Goal: Information Seeking & Learning: Find specific fact

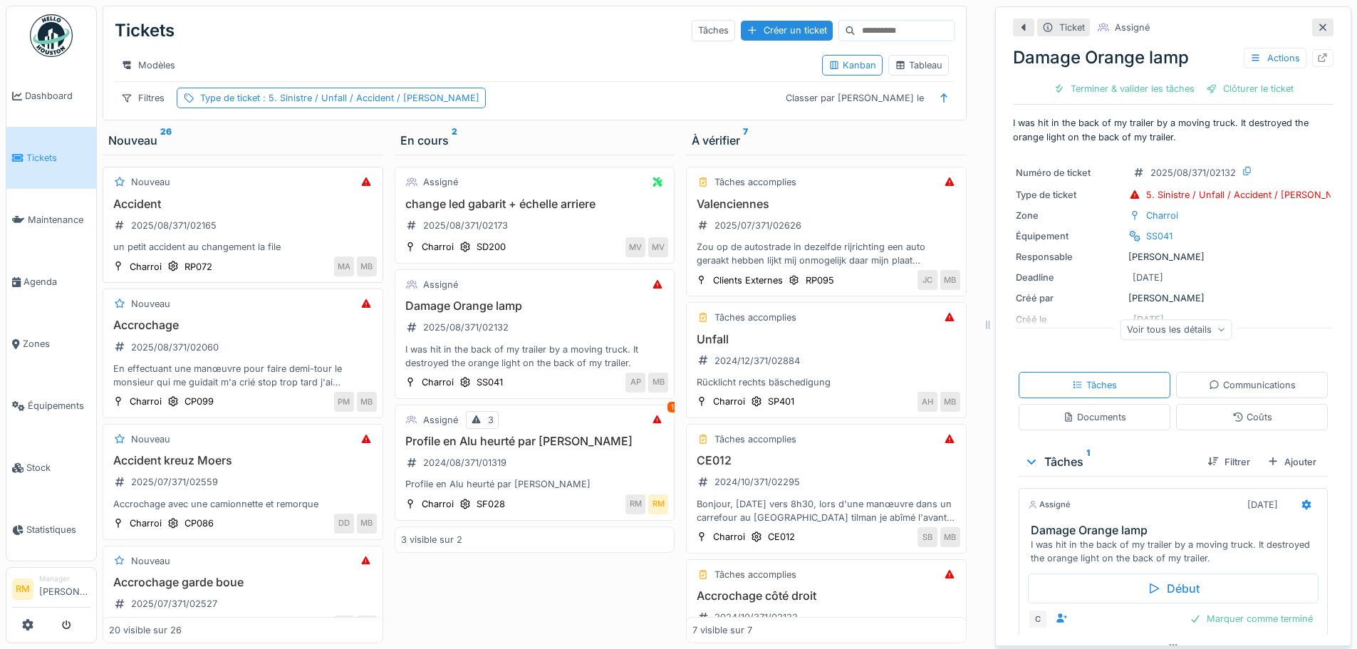
click at [256, 241] on div "Accident 2025/08/371/02165 un petit accident au changement la file" at bounding box center [243, 225] width 268 height 57
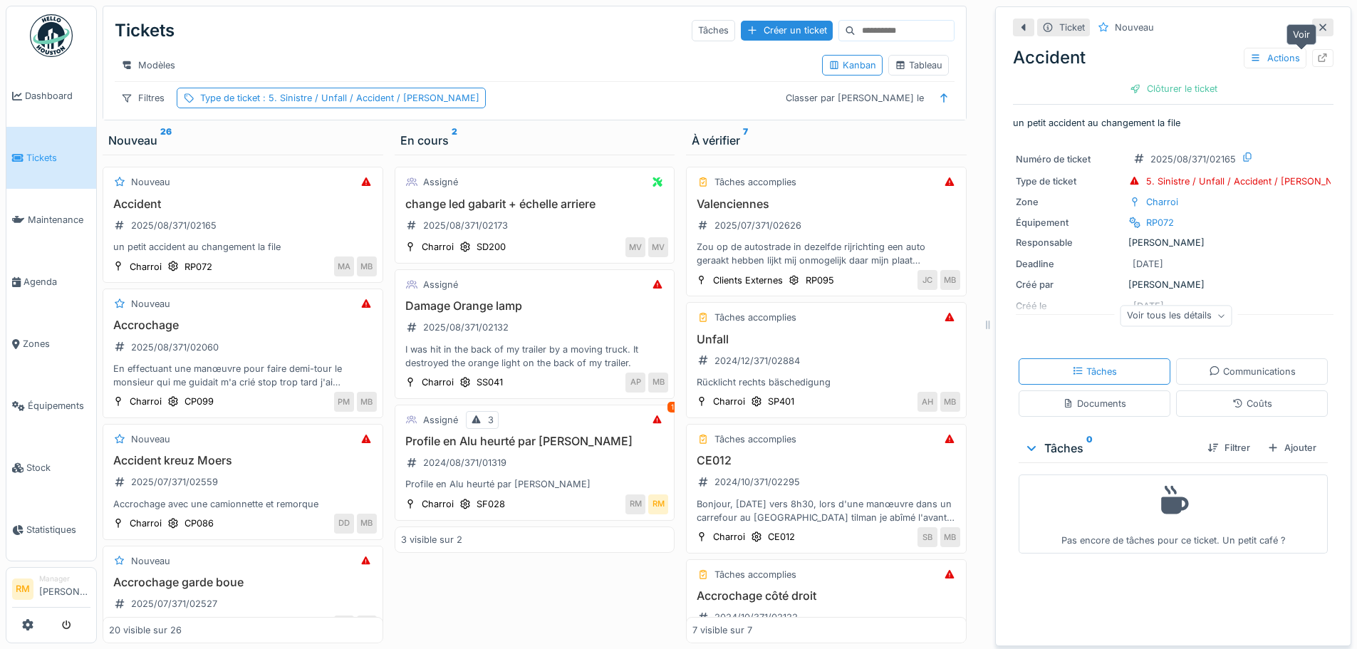
click at [1082, 53] on icon at bounding box center [1322, 57] width 11 height 9
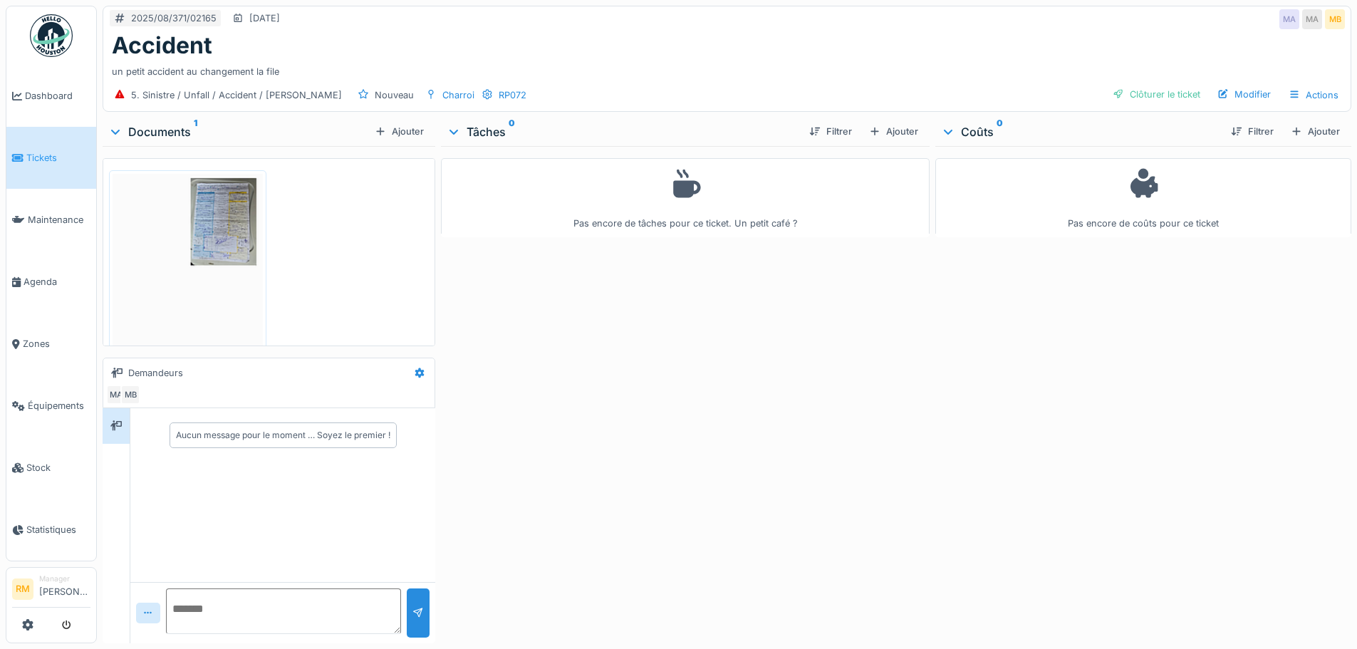
click at [231, 226] on img at bounding box center [188, 280] width 150 height 212
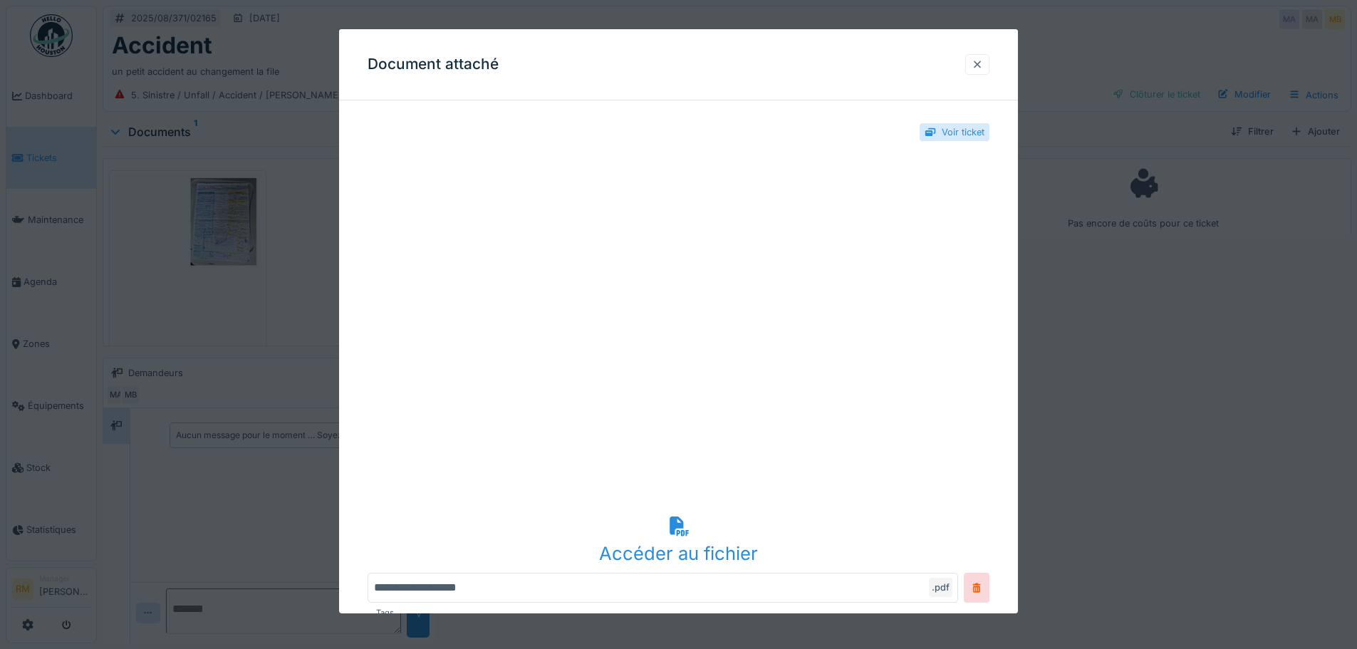
click at [983, 60] on div at bounding box center [976, 65] width 11 height 14
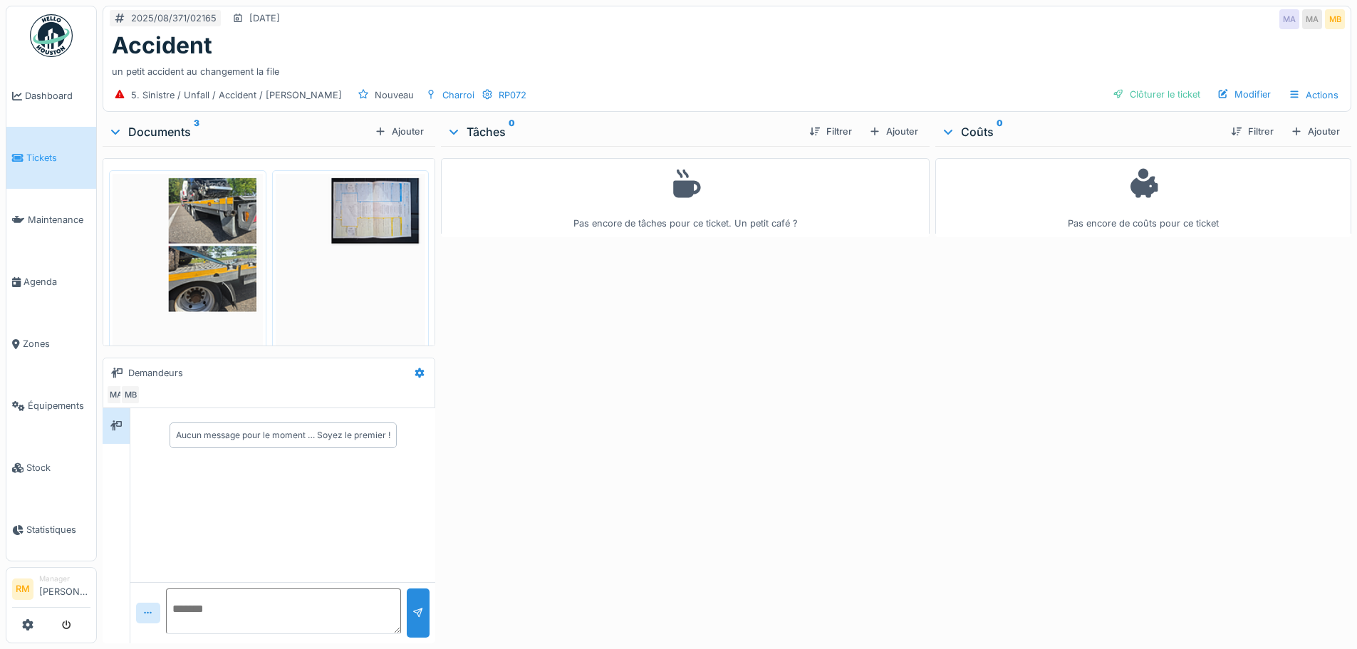
click at [198, 243] on img at bounding box center [188, 280] width 150 height 212
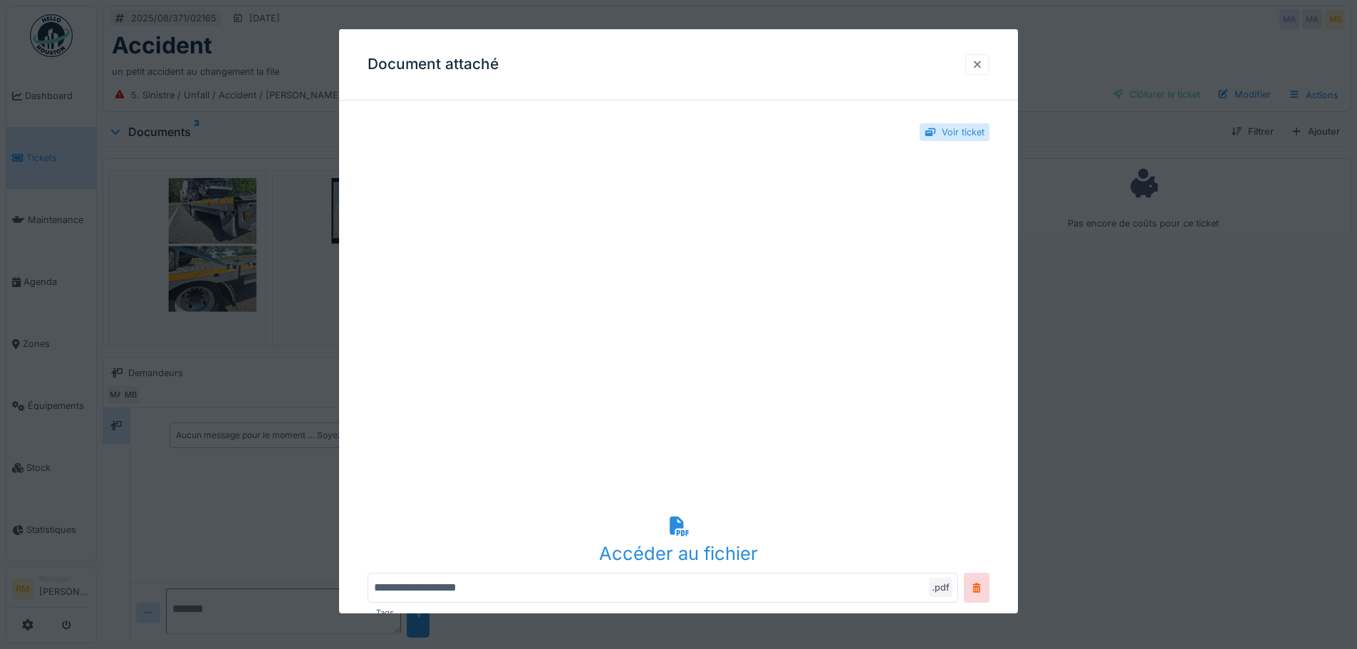
click at [978, 66] on div at bounding box center [976, 65] width 11 height 14
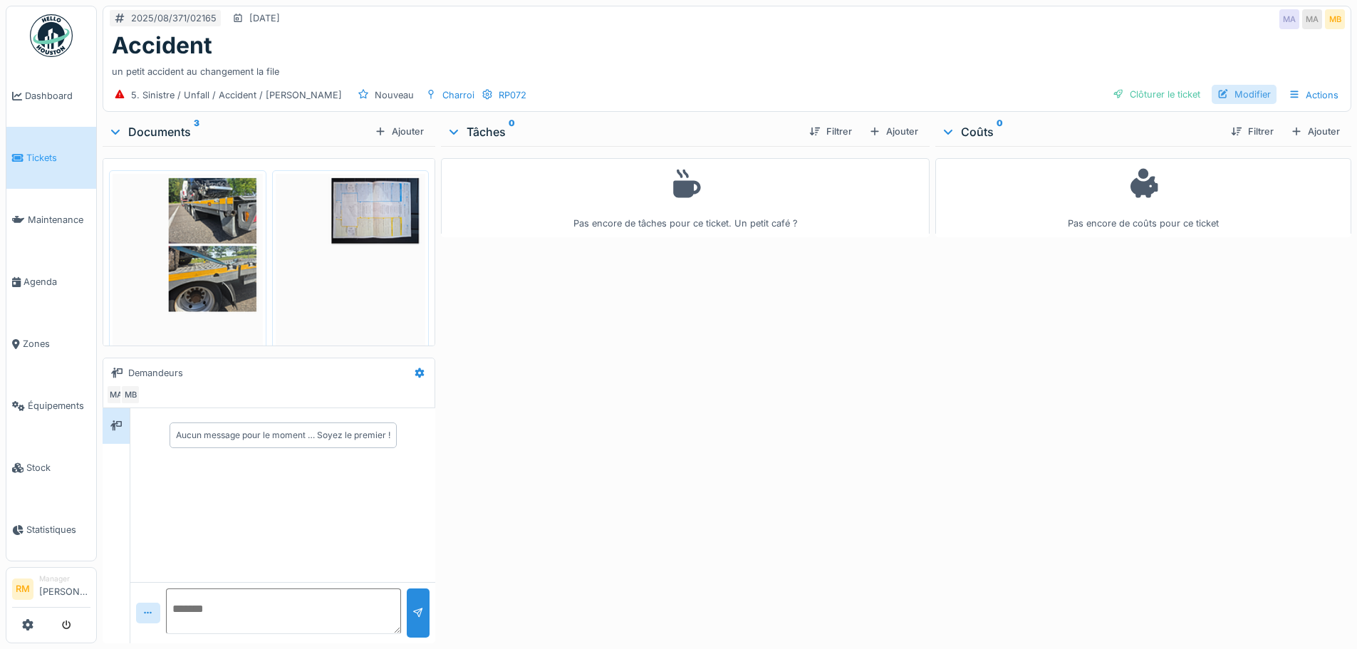
click at [1236, 94] on div "Modifier" at bounding box center [1243, 94] width 65 height 19
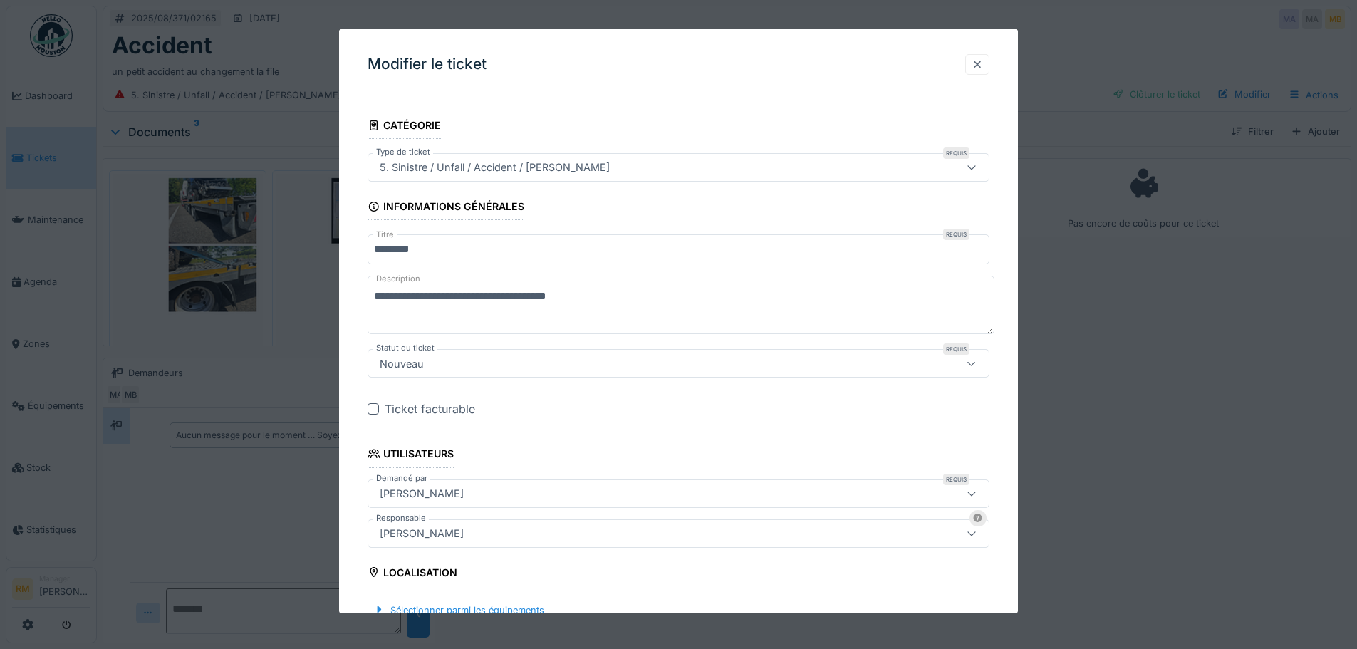
click at [983, 68] on div at bounding box center [976, 65] width 11 height 14
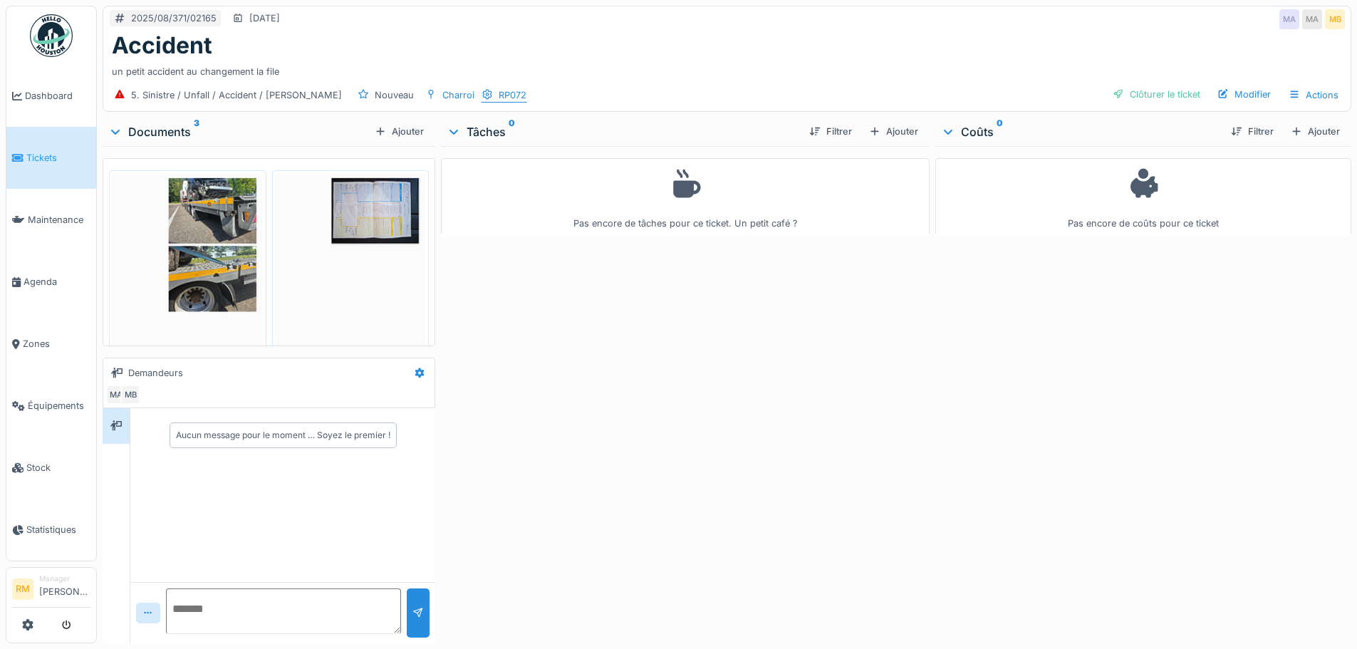
click at [498, 92] on div "RP072" at bounding box center [512, 95] width 28 height 14
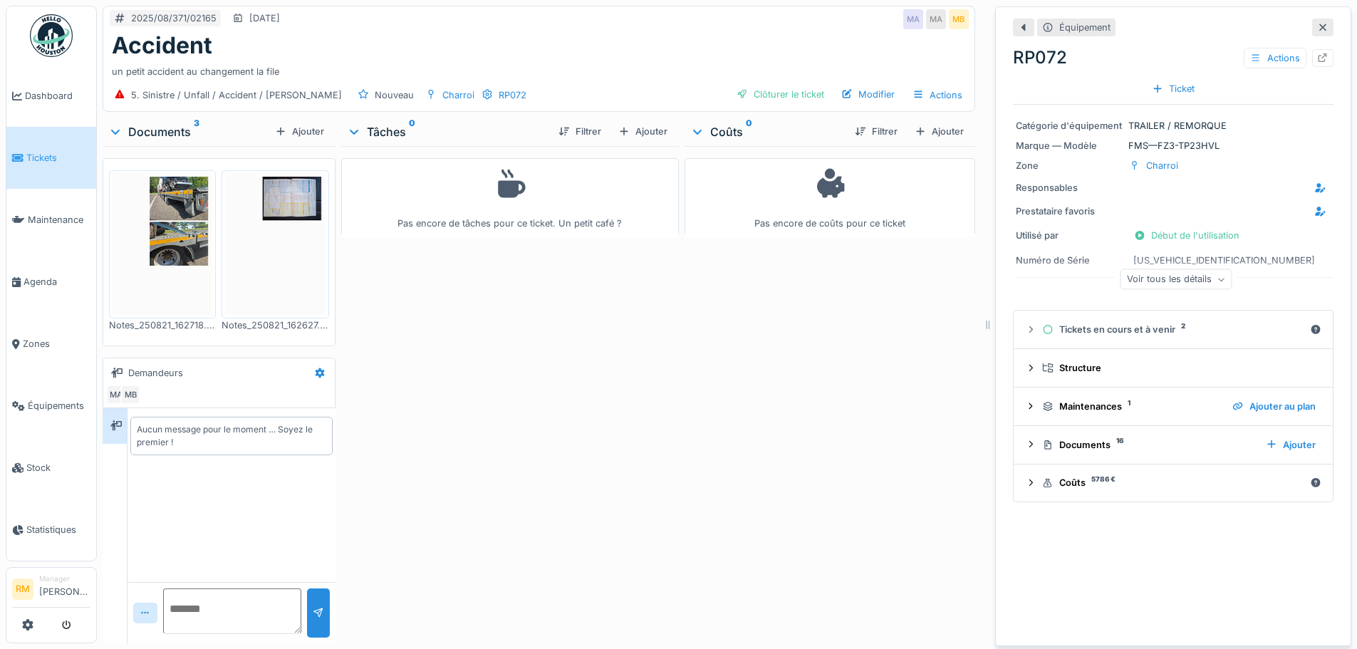
click at [513, 62] on div "un petit accident au changement la file" at bounding box center [539, 68] width 854 height 19
click at [874, 90] on div "Modifier" at bounding box center [867, 94] width 65 height 19
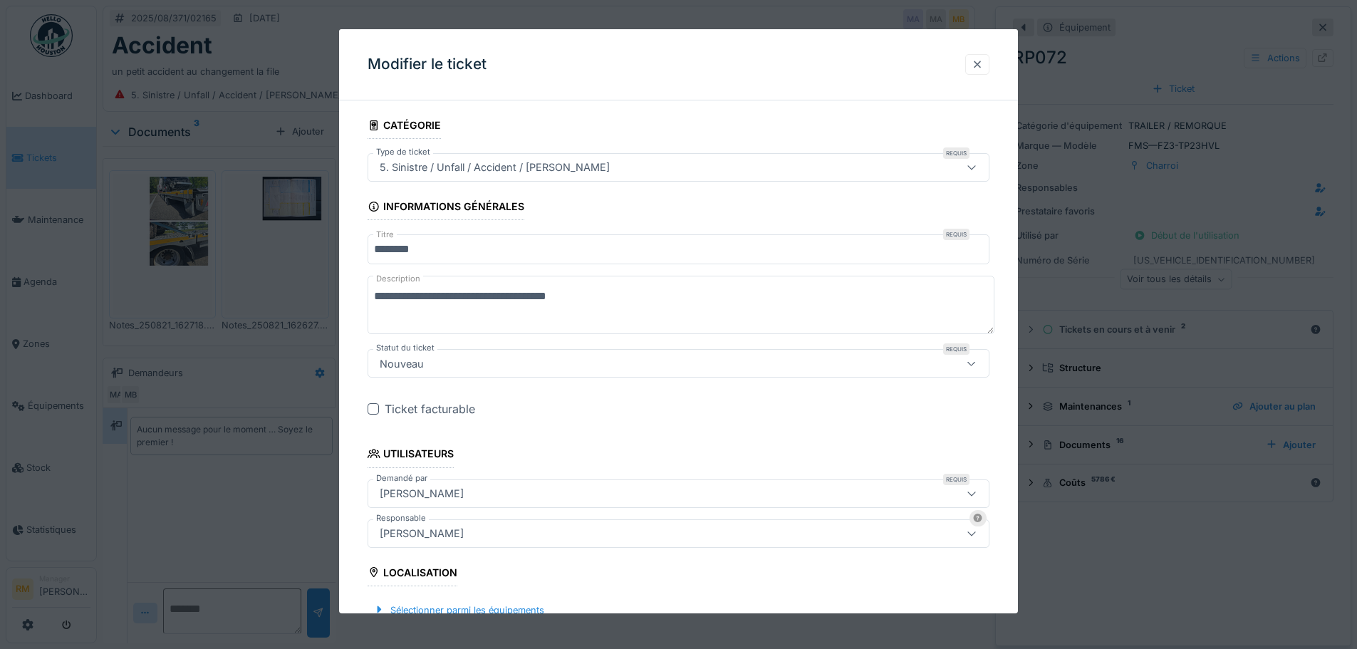
click at [983, 63] on div at bounding box center [976, 65] width 11 height 14
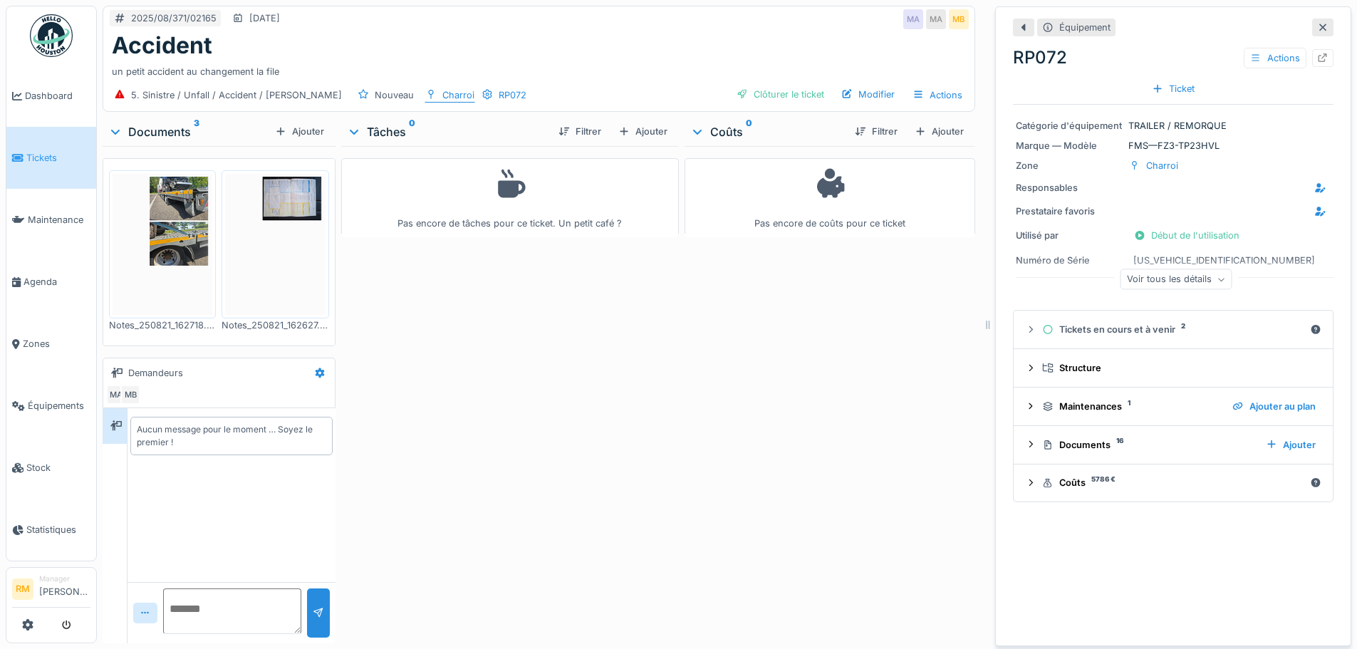
click at [425, 96] on icon at bounding box center [430, 94] width 11 height 9
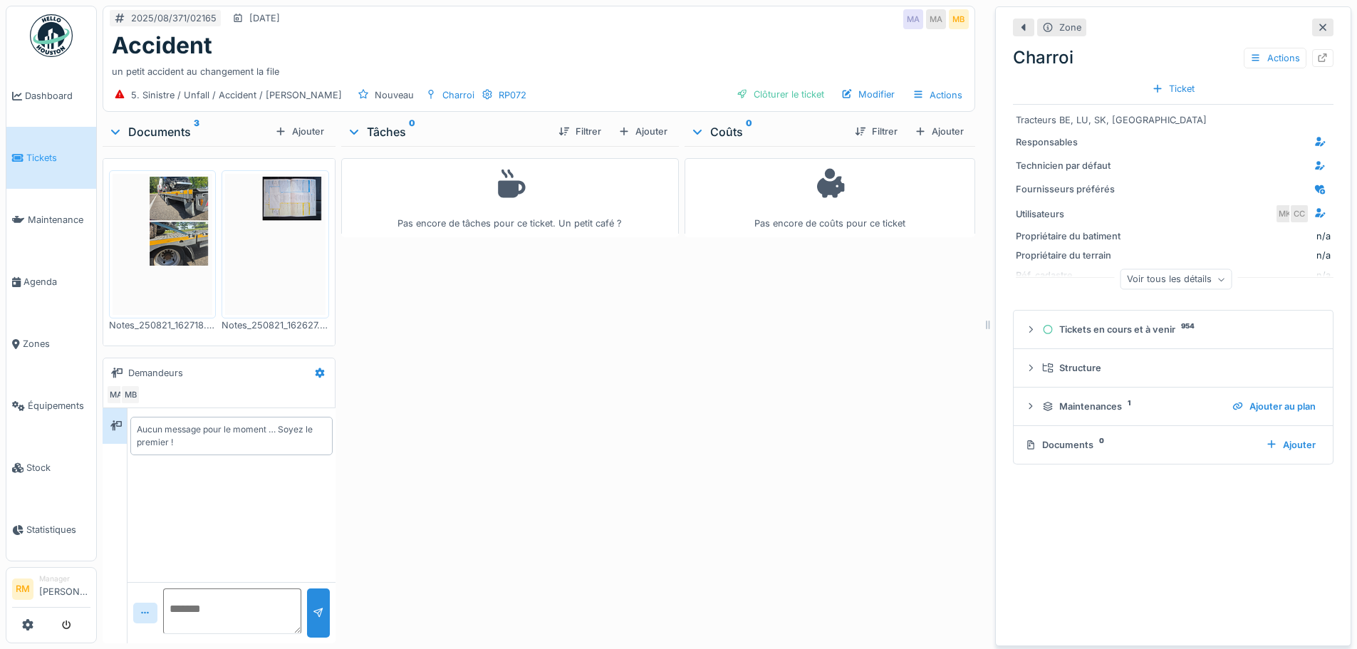
click at [482, 92] on div "5. Sinistre / Unfall / Accident / Nehoda Nouveau Charroi RP072 Clôturer le tick…" at bounding box center [538, 95] width 871 height 32
click at [498, 93] on div "RP072" at bounding box center [512, 95] width 28 height 14
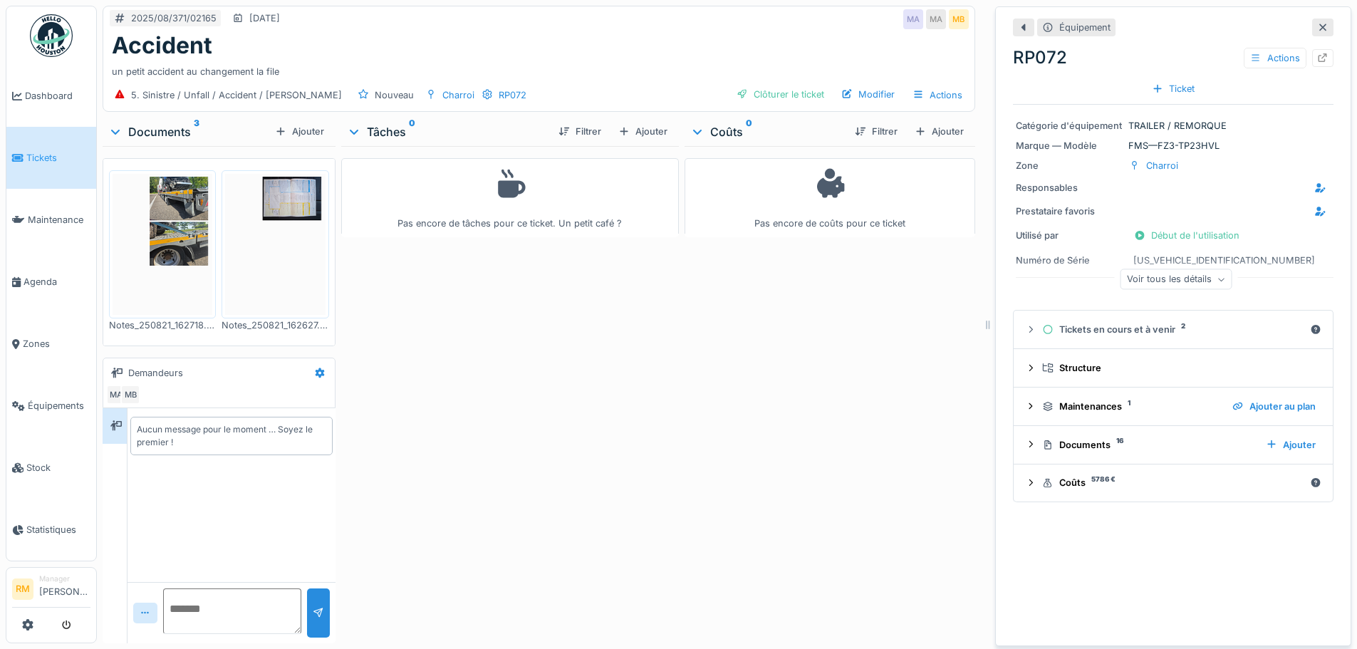
click at [266, 187] on img at bounding box center [275, 244] width 100 height 141
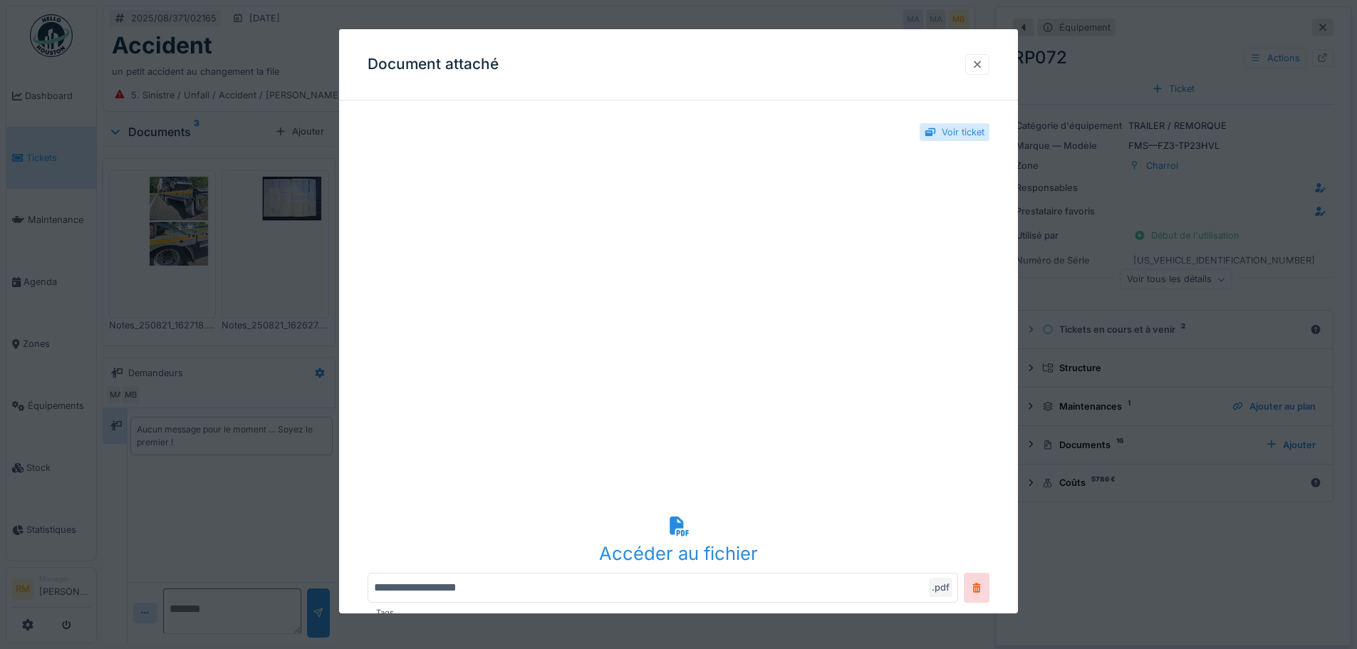
click at [981, 58] on div at bounding box center [976, 65] width 11 height 14
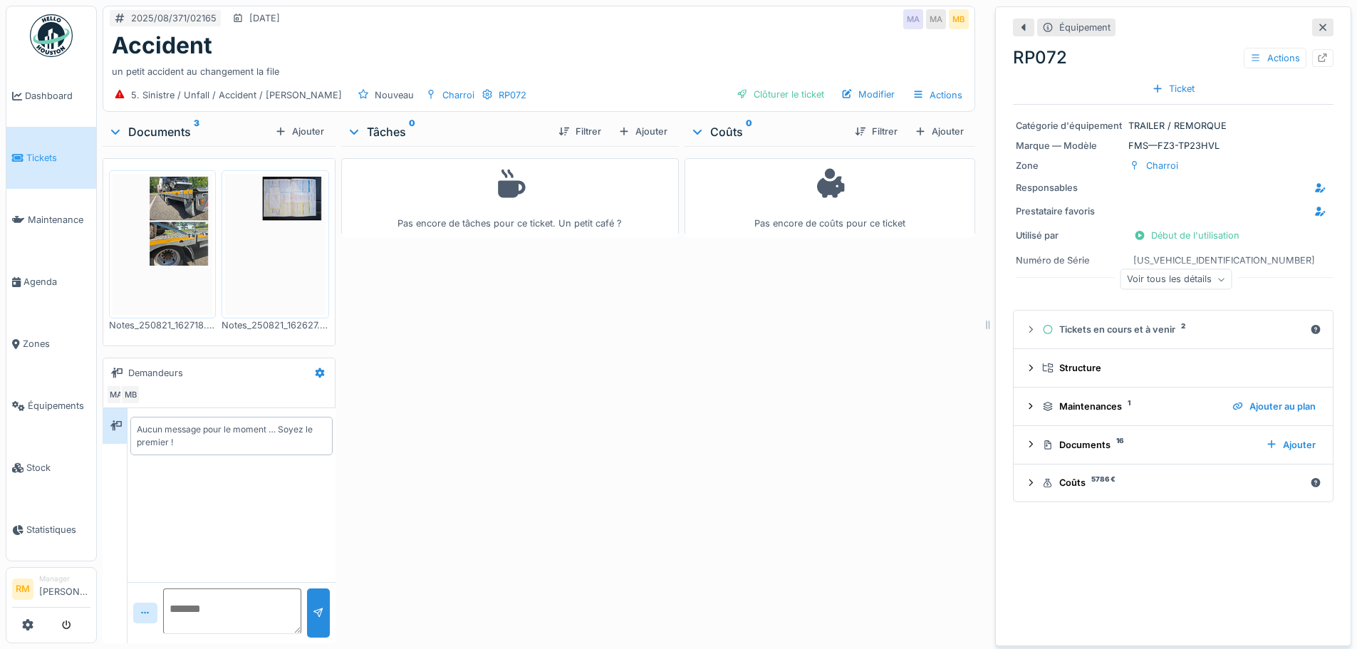
scroll to position [142, 0]
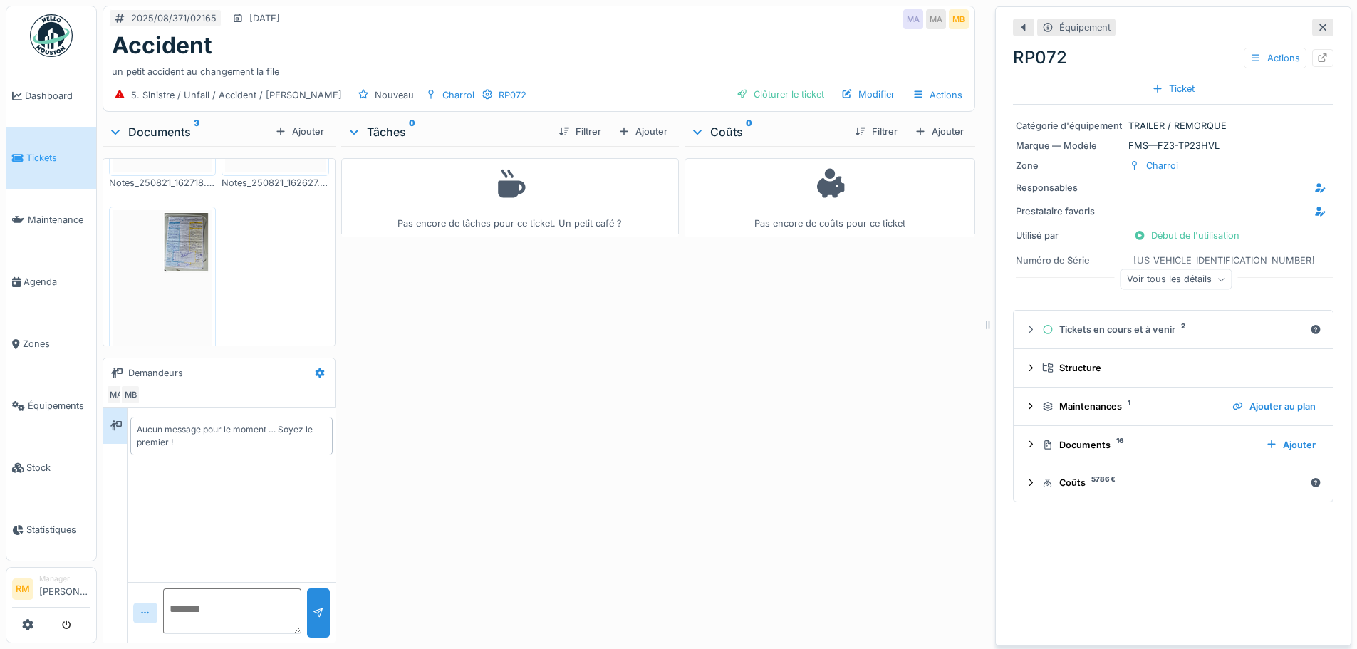
click at [192, 255] on img at bounding box center [163, 280] width 100 height 141
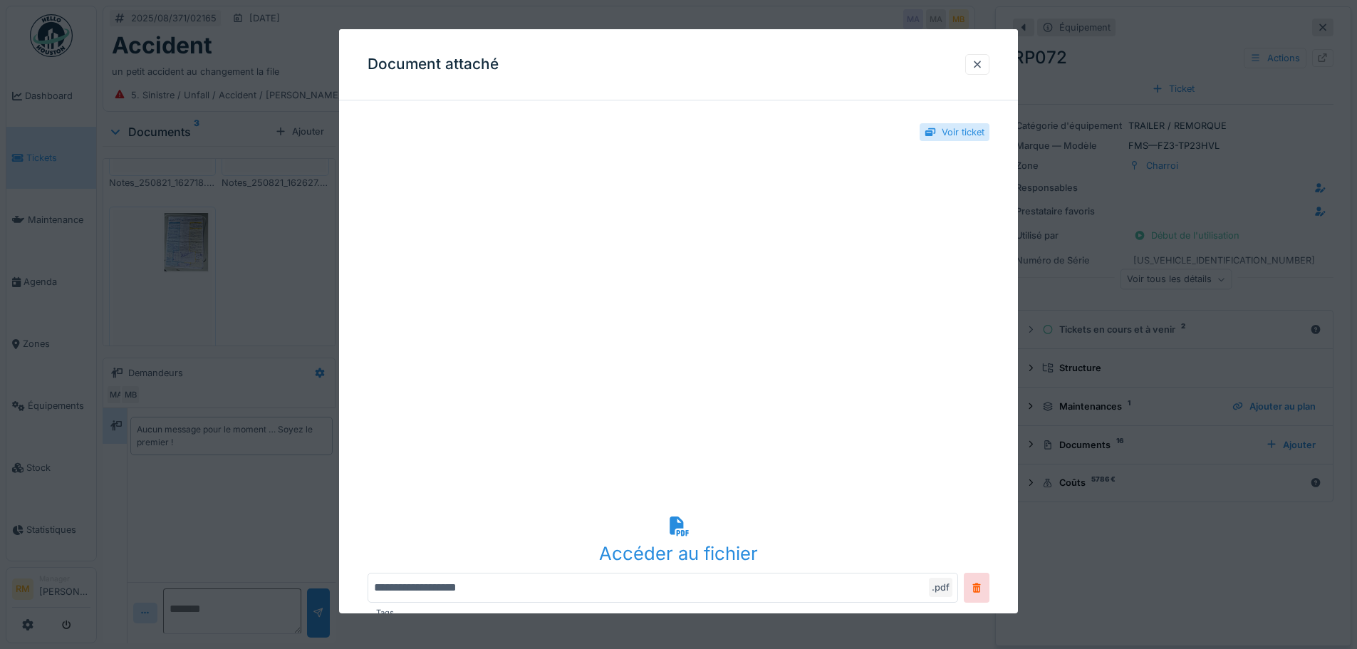
click at [684, 553] on div "Accéder au fichier" at bounding box center [678, 553] width 622 height 27
drag, startPoint x: 982, startPoint y: 61, endPoint x: 635, endPoint y: 163, distance: 361.6
click at [983, 60] on div at bounding box center [976, 65] width 11 height 14
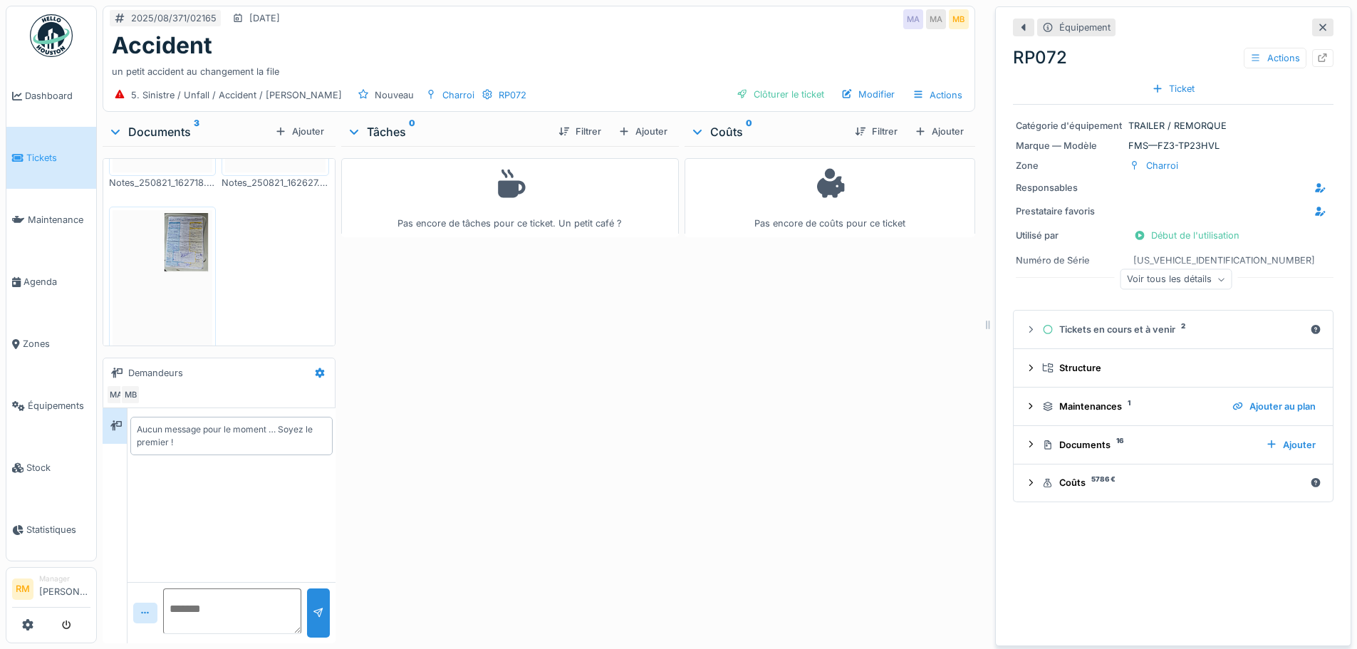
click at [167, 210] on img at bounding box center [163, 280] width 100 height 141
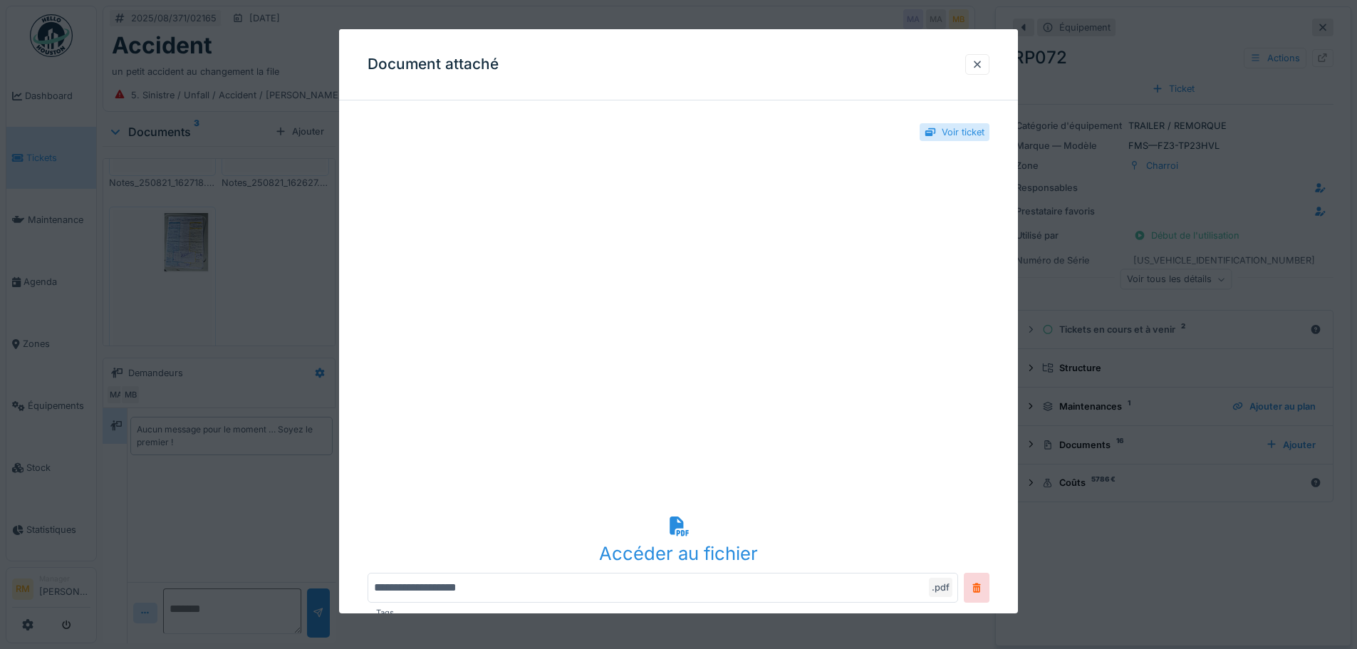
drag, startPoint x: 984, startPoint y: 64, endPoint x: 962, endPoint y: 15, distance: 53.9
click at [983, 64] on div at bounding box center [976, 65] width 11 height 14
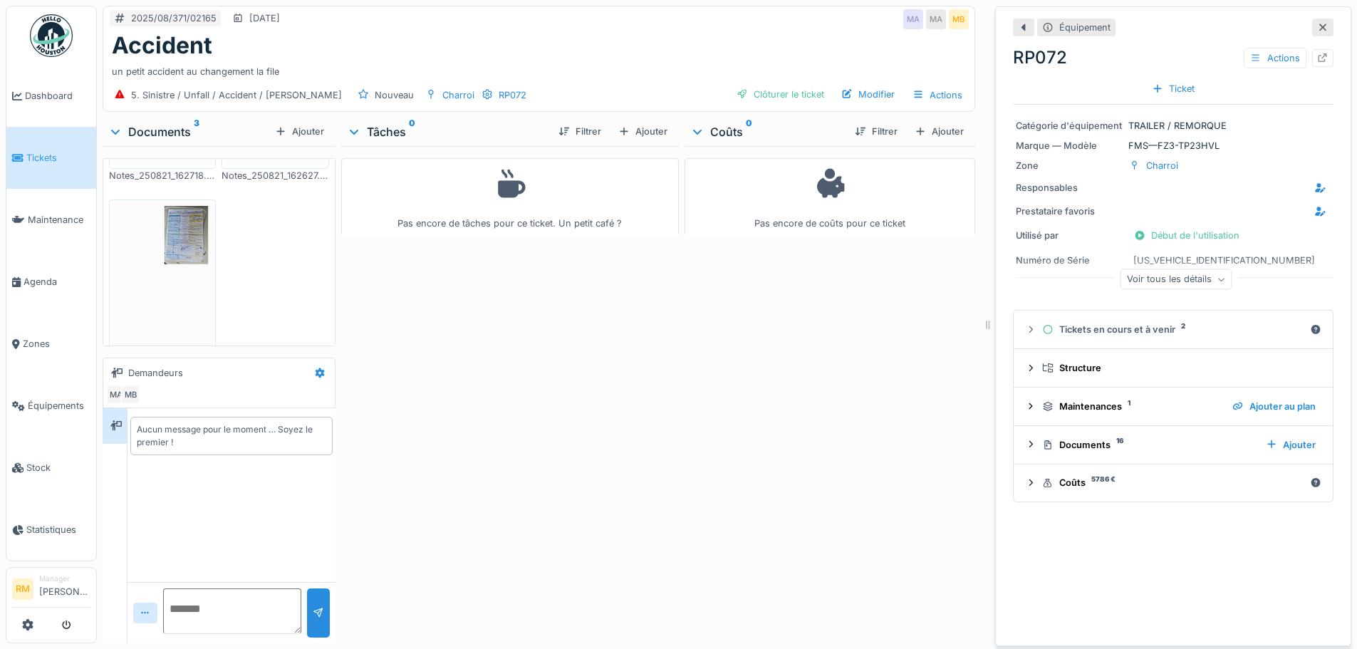
scroll to position [158, 0]
click at [160, 237] on img at bounding box center [163, 264] width 100 height 141
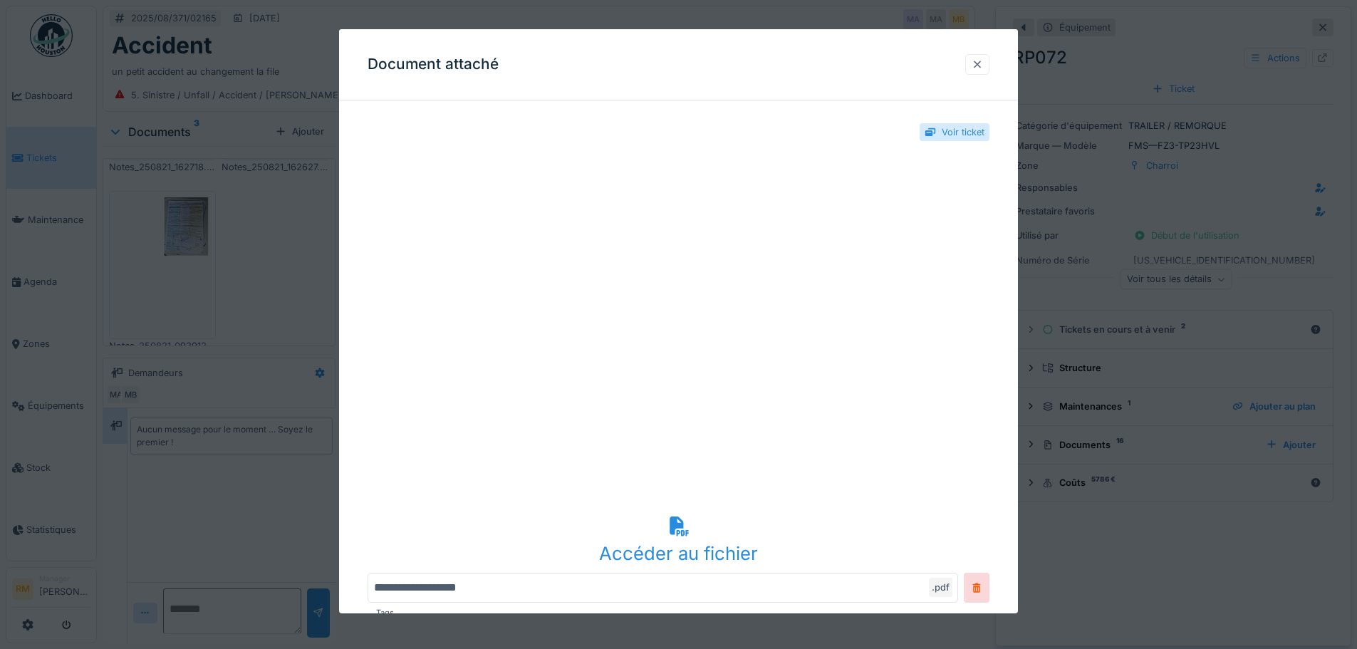
click at [983, 60] on div at bounding box center [976, 65] width 11 height 14
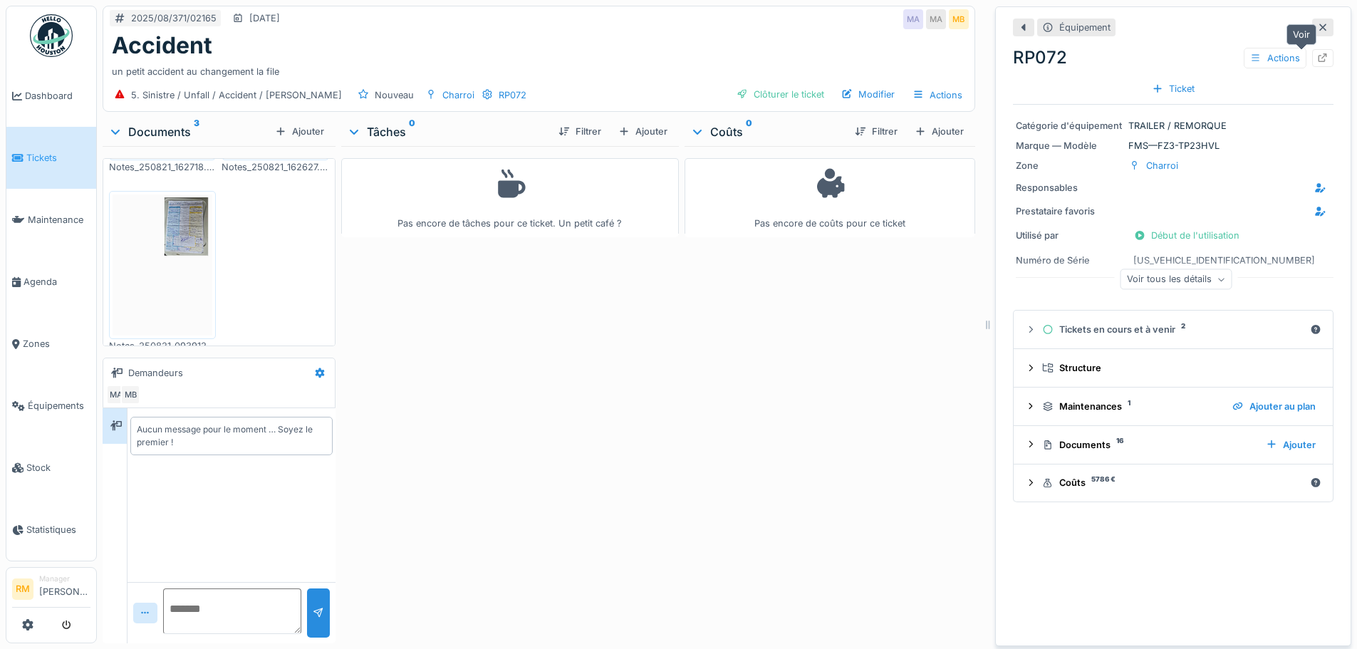
click at [1312, 66] on div at bounding box center [1322, 58] width 21 height 18
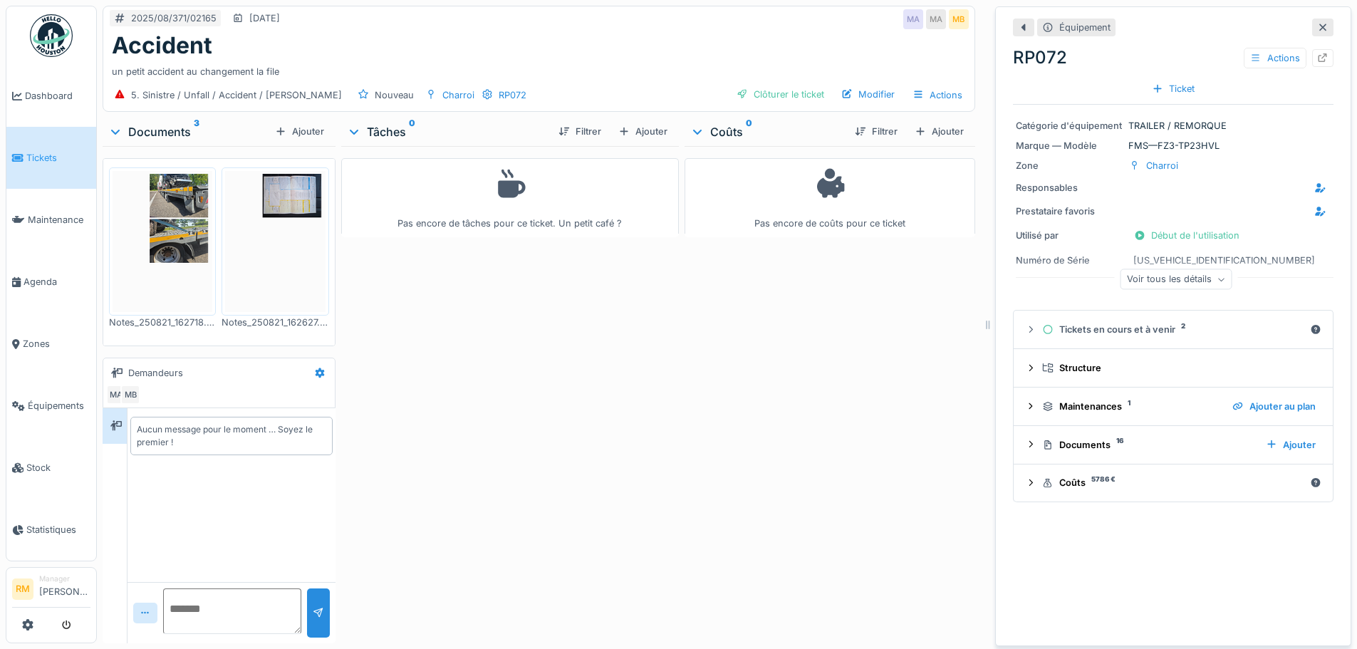
scroll to position [0, 0]
click at [182, 235] on img at bounding box center [163, 244] width 100 height 141
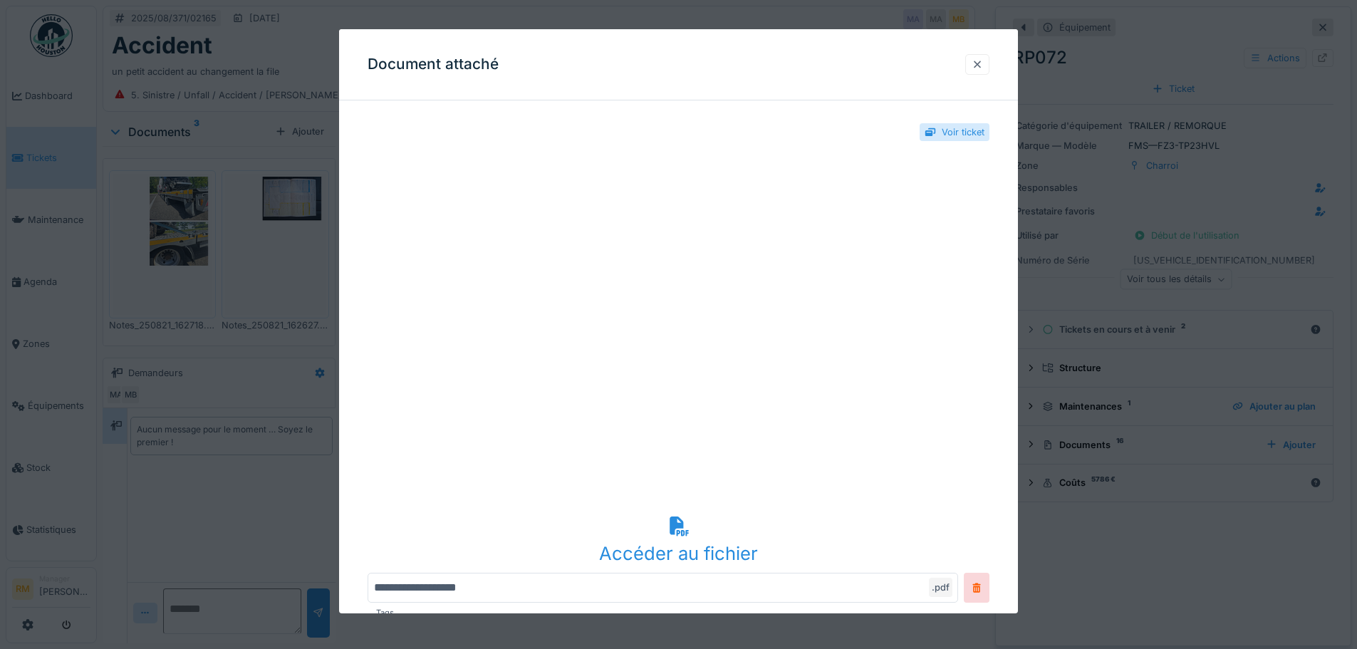
click at [983, 69] on div at bounding box center [976, 65] width 11 height 14
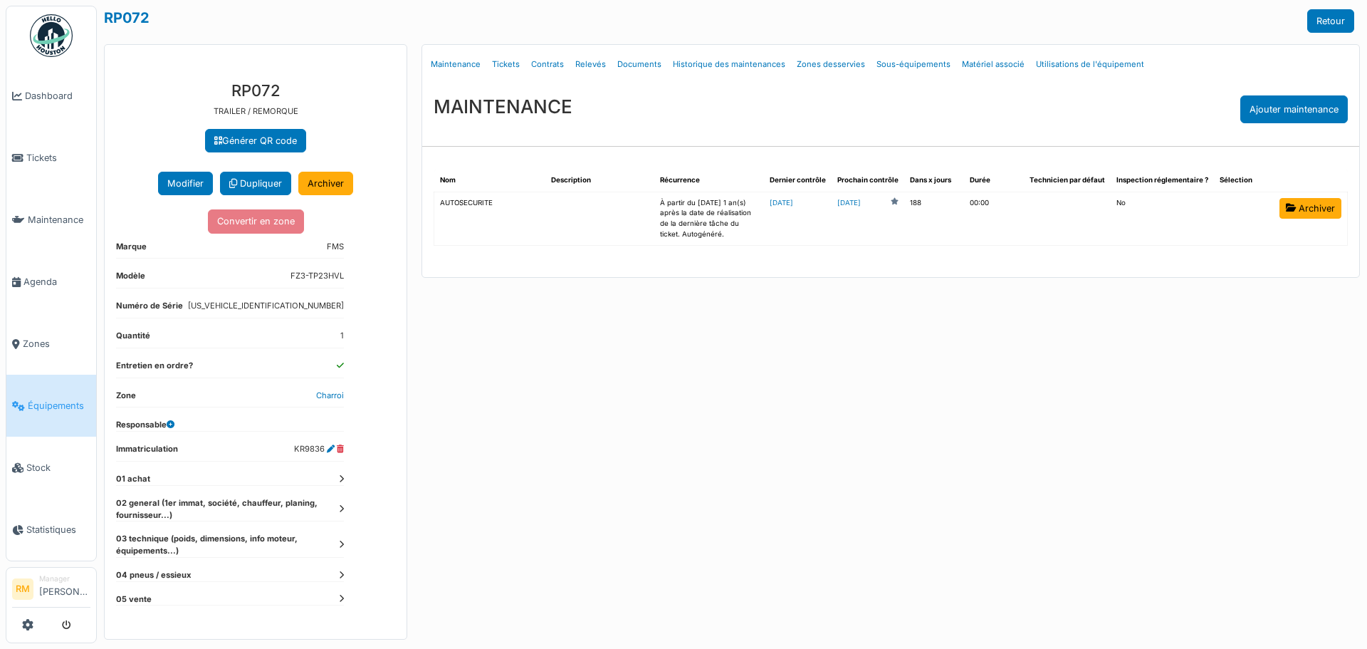
drag, startPoint x: 295, startPoint y: 450, endPoint x: 323, endPoint y: 448, distance: 28.6
click at [323, 448] on dd "KR9836" at bounding box center [319, 449] width 50 height 12
copy dd "KR9836"
